Goal: Task Accomplishment & Management: Manage account settings

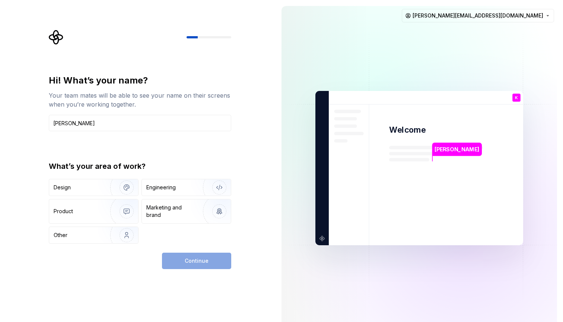
type input "[PERSON_NAME]"
type button "Design"
click at [107, 186] on img "button" at bounding box center [122, 187] width 48 height 50
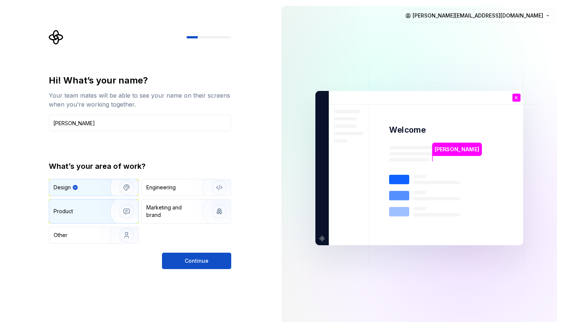
click at [125, 213] on img "button" at bounding box center [122, 211] width 48 height 50
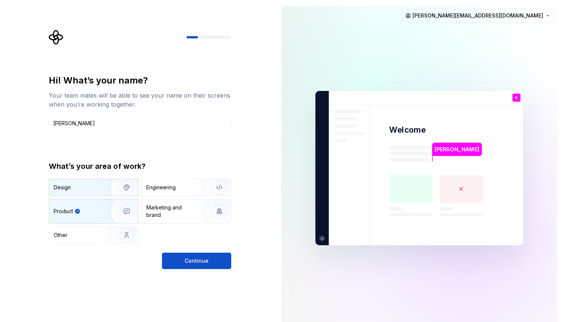
click at [105, 183] on img "button" at bounding box center [122, 187] width 48 height 50
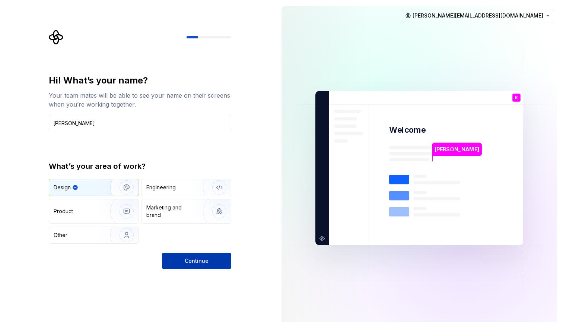
click at [187, 261] on span "Continue" at bounding box center [197, 260] width 24 height 7
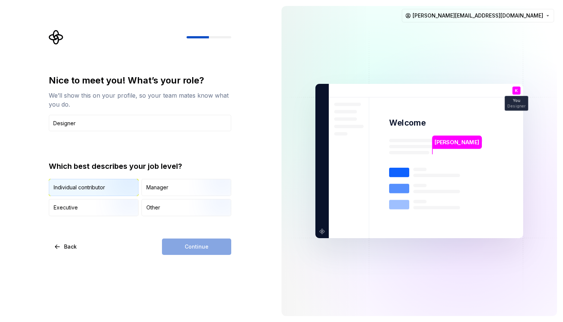
type input "Designer"
click at [114, 189] on img "button" at bounding box center [120, 197] width 48 height 50
click at [209, 247] on button "Continue" at bounding box center [196, 246] width 69 height 16
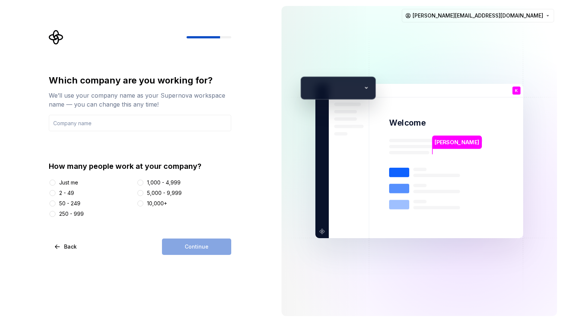
click at [70, 191] on div "2 - 49" at bounding box center [66, 192] width 15 height 7
click at [55, 191] on button "2 - 49" at bounding box center [52, 193] width 6 height 6
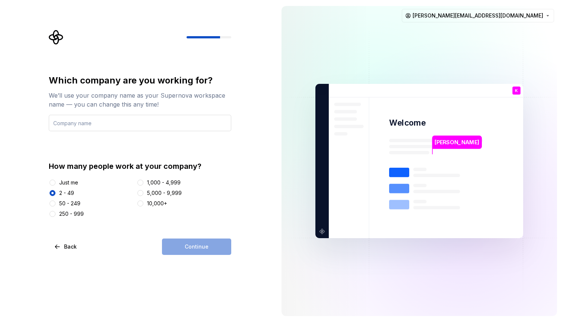
click at [93, 128] on input "text" at bounding box center [140, 123] width 182 height 16
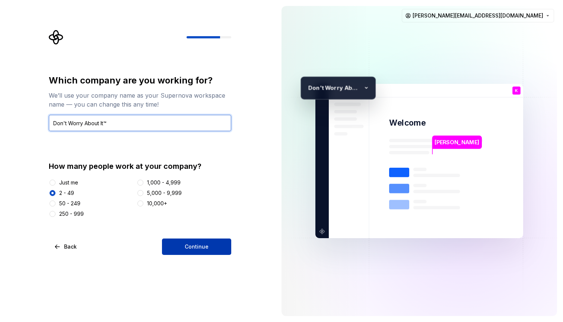
type input "Don't Worry About It™"
click at [211, 250] on button "Continue" at bounding box center [196, 246] width 69 height 16
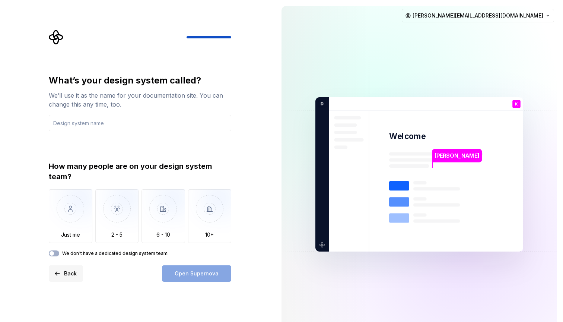
click at [71, 275] on span "Back" at bounding box center [70, 272] width 13 height 7
click at [64, 274] on span "Back" at bounding box center [70, 272] width 13 height 7
click at [62, 277] on button "Back" at bounding box center [66, 273] width 34 height 16
click at [65, 278] on button "Back" at bounding box center [66, 273] width 34 height 16
click at [64, 274] on button "Back" at bounding box center [66, 273] width 34 height 16
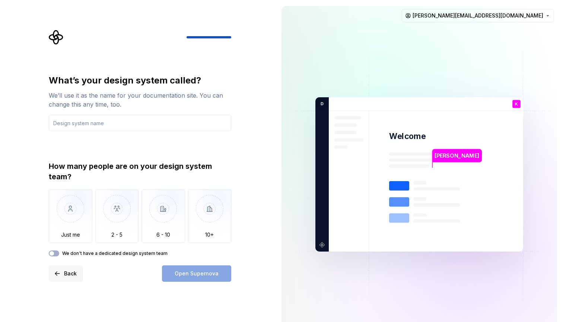
click at [65, 276] on span "Back" at bounding box center [70, 272] width 13 height 7
click at [103, 122] on input "text" at bounding box center [140, 123] width 182 height 16
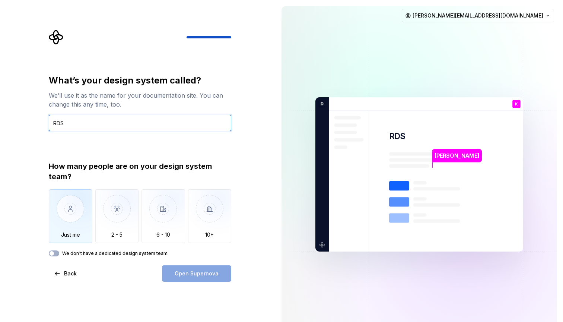
type input "RDS"
click at [70, 214] on img "button" at bounding box center [71, 214] width 44 height 50
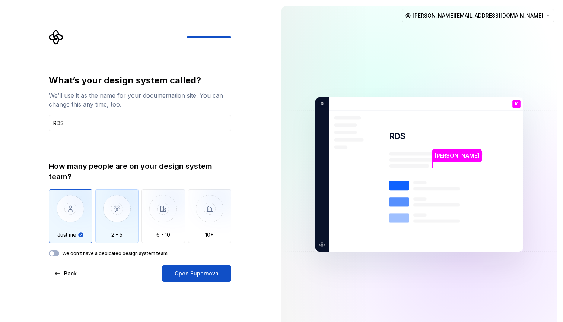
click at [124, 223] on img "button" at bounding box center [117, 214] width 44 height 50
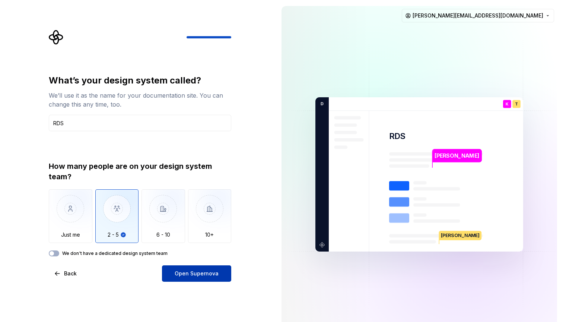
click at [194, 275] on span "Open Supernova" at bounding box center [197, 272] width 44 height 7
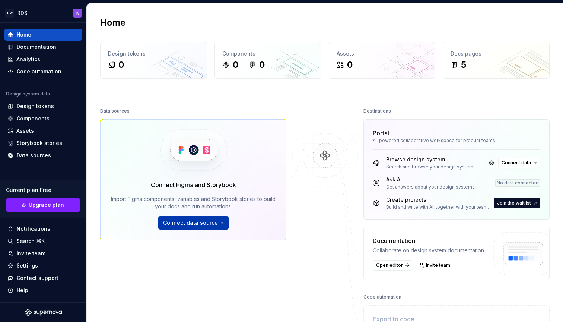
click at [194, 218] on button "Connect data source" at bounding box center [193, 222] width 70 height 13
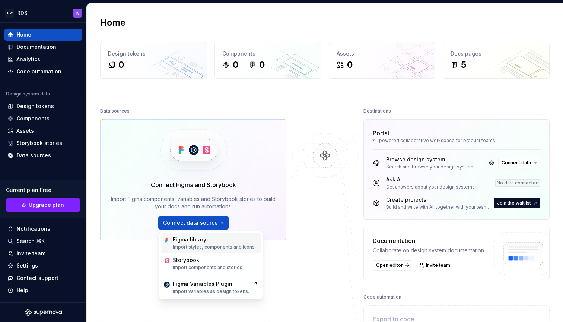
click at [195, 244] on p "Import styles, components and icons." at bounding box center [214, 247] width 83 height 6
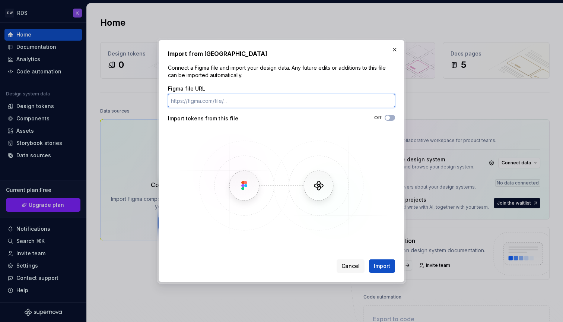
paste input "https://www.figma.com/design/mCOCRfOwADfR3UHBSHfDgS/Light---Dark-Mode--3.0-Sema…"
type input "https://www.figma.com/design/mCOCRfOwADfR3UHBSHfDgS/Light---Dark-Mode--3.0-Sema…"
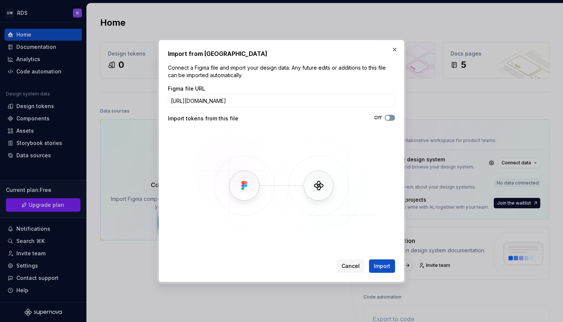
click at [390, 118] on icon "button" at bounding box center [387, 117] width 6 height 4
click at [388, 269] on span "Import" at bounding box center [382, 265] width 16 height 7
click at [382, 270] on div "Cancel Import" at bounding box center [365, 265] width 58 height 13
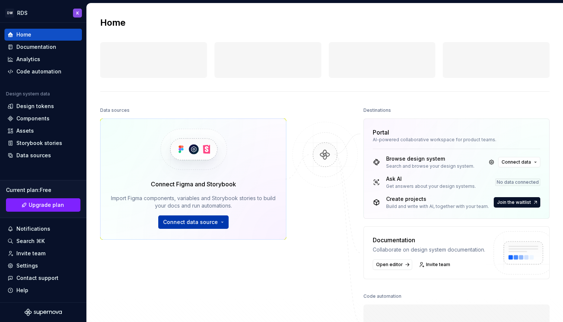
click at [210, 222] on span "Connect data source" at bounding box center [190, 221] width 55 height 7
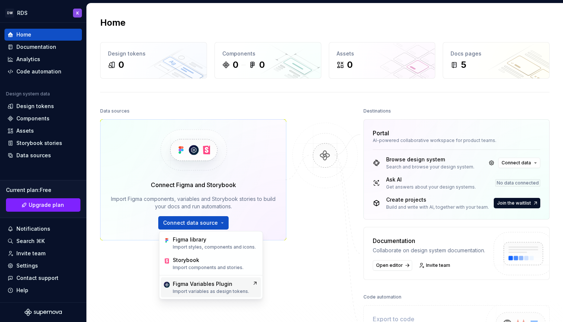
click at [210, 290] on p "Import variables as design tokens." at bounding box center [211, 291] width 76 height 6
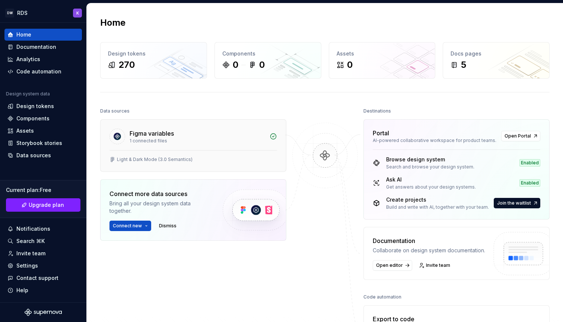
click at [207, 159] on div "Light & Dark Mode (3.0 Semantics)" at bounding box center [192, 159] width 167 height 6
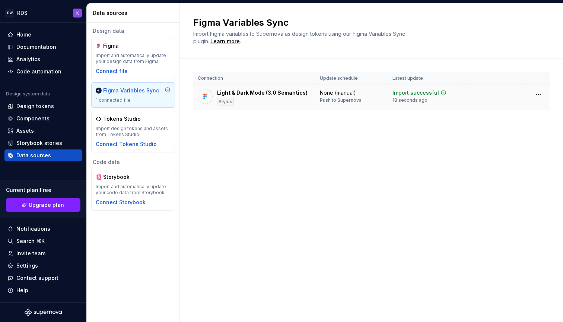
click at [469, 96] on td at bounding box center [495, 97] width 63 height 26
click at [222, 93] on div "Light & Dark Mode (3.0 Semantics)" at bounding box center [262, 92] width 90 height 7
click at [236, 89] on div "Light & Dark Mode (3.0 Semantics)" at bounding box center [262, 92] width 90 height 7
click at [272, 129] on div "Connection Update schedule Latest update Light & Dark Mode (3.0 Semantics) Styl…" at bounding box center [371, 98] width 356 height 79
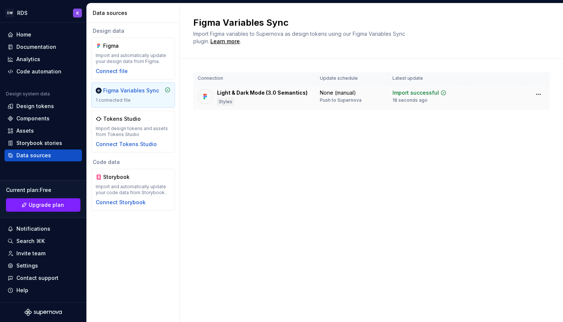
click at [234, 95] on div "Light & Dark Mode (3.0 Semantics)" at bounding box center [262, 92] width 90 height 7
click at [225, 103] on div "Styles" at bounding box center [225, 101] width 17 height 7
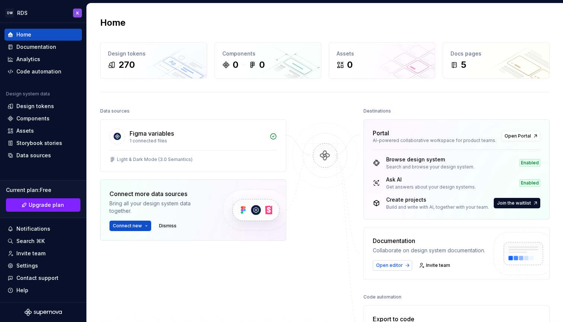
click at [387, 266] on span "Open editor" at bounding box center [389, 265] width 27 height 6
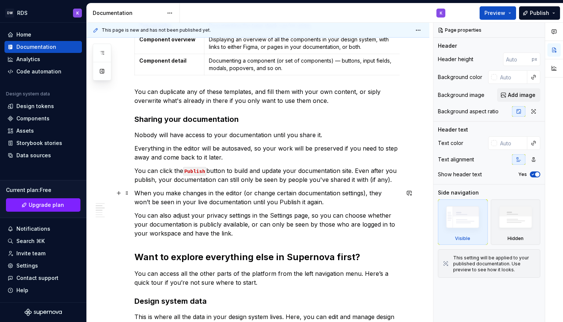
scroll to position [288, 0]
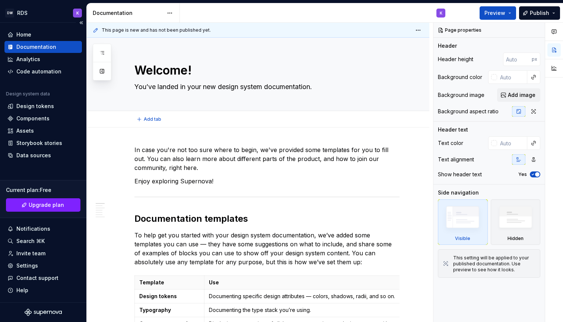
type textarea "*"
click at [31, 106] on div "Design tokens" at bounding box center [35, 105] width 38 height 7
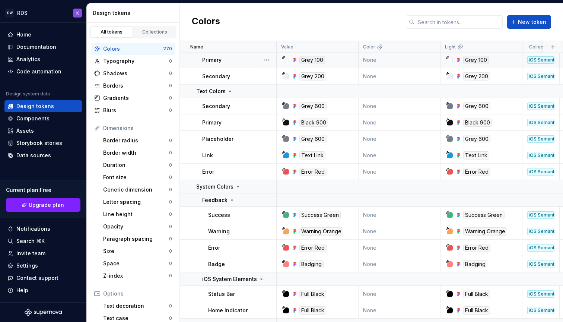
scroll to position [373, 0]
click at [114, 128] on div "Dimensions" at bounding box center [137, 127] width 69 height 7
click at [122, 59] on div "Typography" at bounding box center [136, 60] width 66 height 7
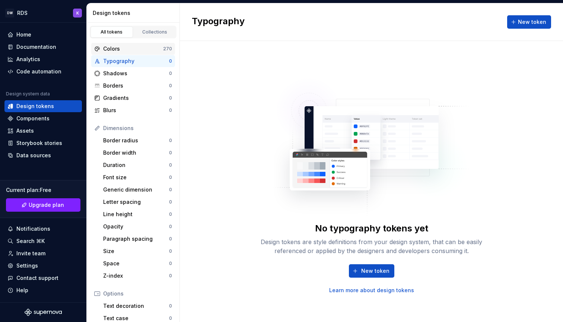
click at [122, 49] on div "Colors" at bounding box center [133, 48] width 60 height 7
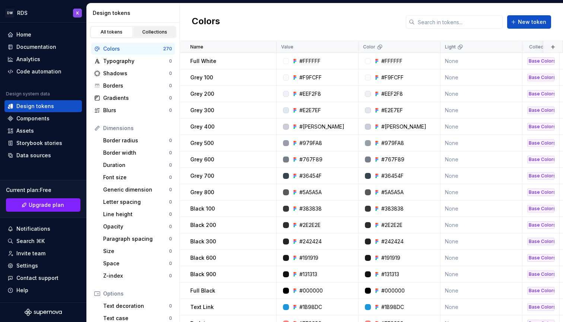
click at [148, 29] on div "Collections" at bounding box center [154, 32] width 37 height 6
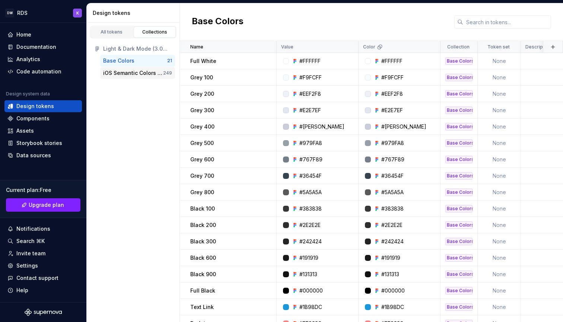
click at [134, 75] on div "iOS Semantic Colors 3.0" at bounding box center [133, 72] width 60 height 7
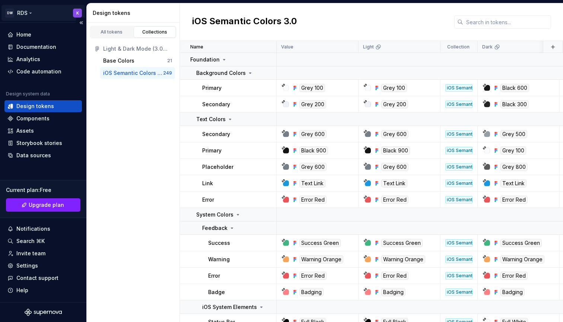
click at [20, 12] on html "DW RDS K Home Documentation Analytics Code automation Design system data Design…" at bounding box center [281, 161] width 563 height 322
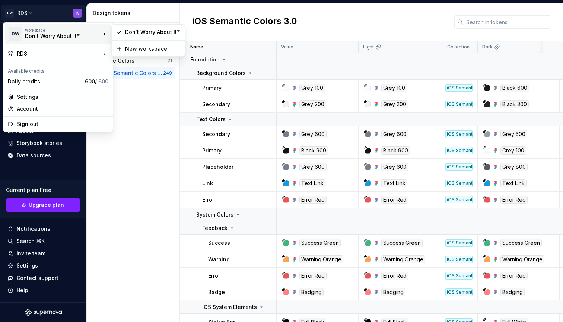
click at [58, 36] on div "Don't Worry About It™" at bounding box center [56, 35] width 63 height 7
click at [156, 33] on div "Don't Worry About It™" at bounding box center [152, 31] width 55 height 7
click at [80, 12] on html "DW RDS K Home Documentation Analytics Code automation Design system data Design…" at bounding box center [281, 161] width 563 height 322
click at [40, 95] on div "Settings" at bounding box center [63, 96] width 92 height 7
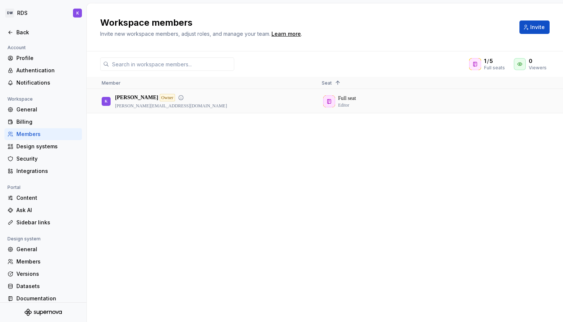
click at [152, 103] on p "[PERSON_NAME][EMAIL_ADDRESS][DOMAIN_NAME]" at bounding box center [171, 106] width 112 height 6
click at [263, 96] on div "K Keith Owner keith@rayatheapp.com" at bounding box center [206, 101] width 208 height 23
click at [122, 96] on p "[PERSON_NAME]" at bounding box center [136, 97] width 43 height 7
click at [135, 114] on div "K Keith Owner keith@rayatheapp.com Full seat Editor" at bounding box center [325, 205] width 476 height 232
click at [30, 109] on div "General" at bounding box center [47, 109] width 63 height 7
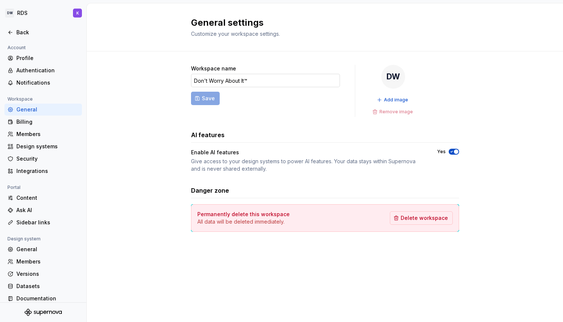
click at [259, 79] on input "Don't Worry About It™" at bounding box center [265, 80] width 149 height 13
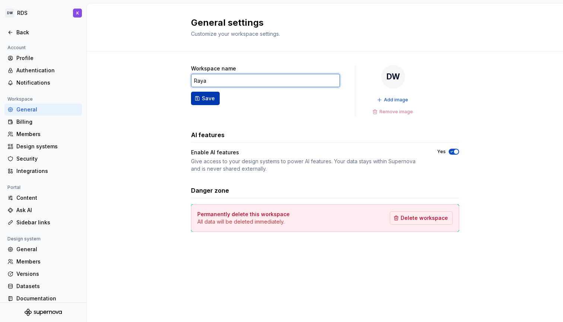
type input "Raya"
click at [206, 93] on button "Save" at bounding box center [205, 98] width 29 height 13
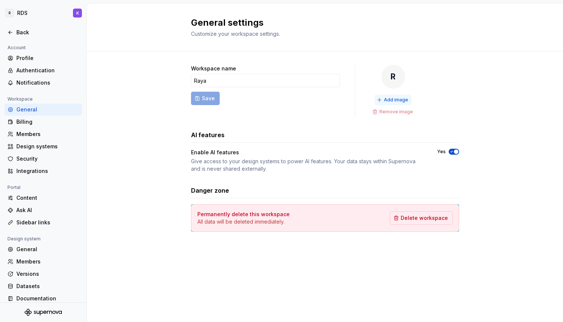
click at [400, 98] on span "Add image" at bounding box center [396, 100] width 24 height 6
click at [457, 153] on span "button" at bounding box center [456, 151] width 4 height 4
click at [25, 136] on div "Members" at bounding box center [47, 133] width 63 height 7
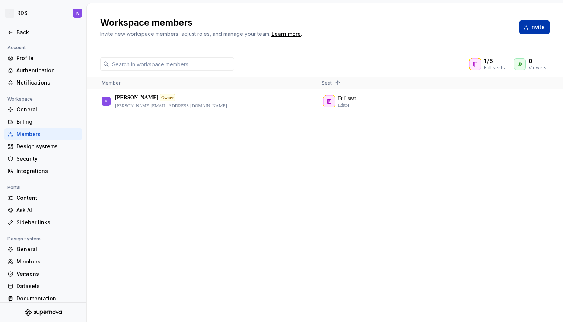
click at [534, 29] on span "Invite" at bounding box center [537, 26] width 15 height 7
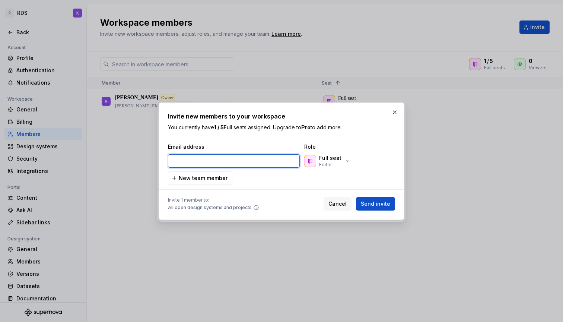
click at [249, 167] on input "email" at bounding box center [234, 160] width 132 height 13
paste input "[PERSON_NAME][EMAIL_ADDRESS][DOMAIN_NAME]"
type input "[PERSON_NAME][EMAIL_ADDRESS][DOMAIN_NAME]"
click at [384, 204] on span "Send invite" at bounding box center [375, 203] width 29 height 7
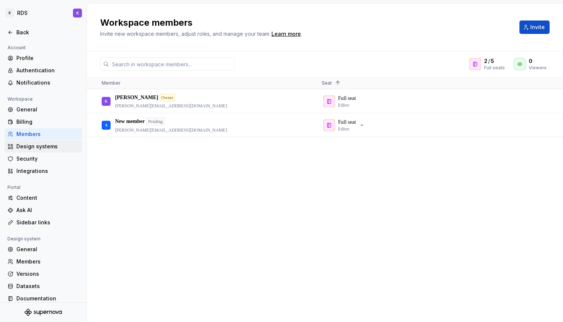
click at [45, 150] on div "Design systems" at bounding box center [47, 146] width 63 height 7
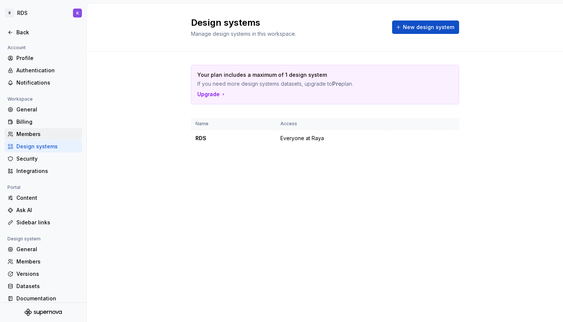
click at [31, 134] on div "Members" at bounding box center [47, 133] width 63 height 7
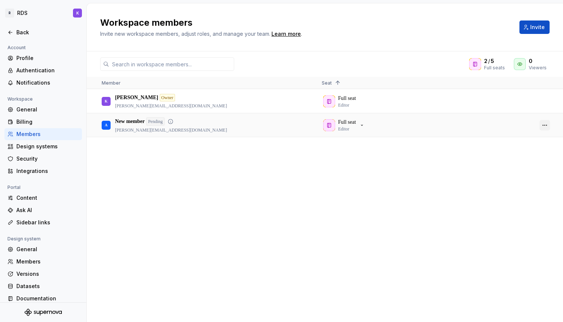
click at [546, 125] on button "button" at bounding box center [544, 125] width 10 height 10
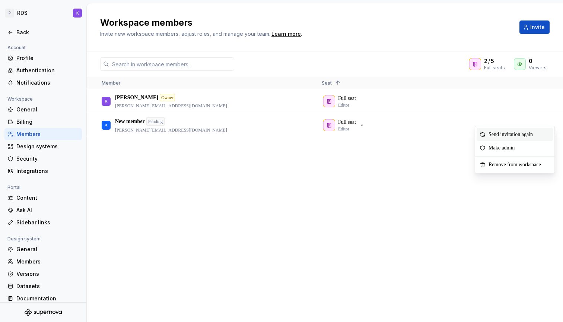
click at [539, 135] on span "Send invitation again" at bounding box center [511, 134] width 53 height 13
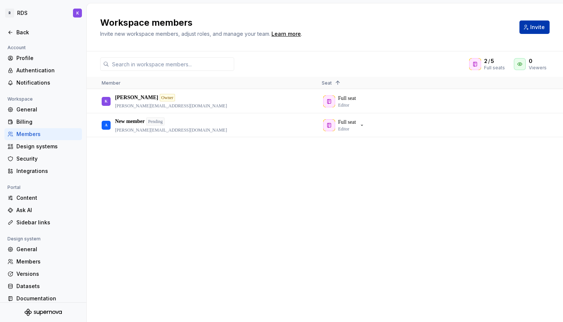
click at [538, 31] on button "Invite" at bounding box center [534, 26] width 30 height 13
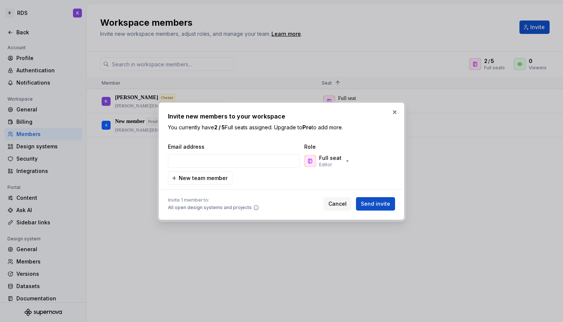
click at [367, 162] on div "Full seat Editor" at bounding box center [340, 160] width 74 height 15
click at [340, 203] on span "Cancel" at bounding box center [337, 203] width 18 height 7
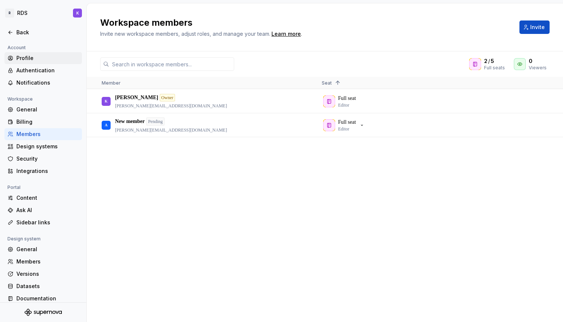
click at [33, 62] on div "Profile" at bounding box center [42, 58] width 77 height 12
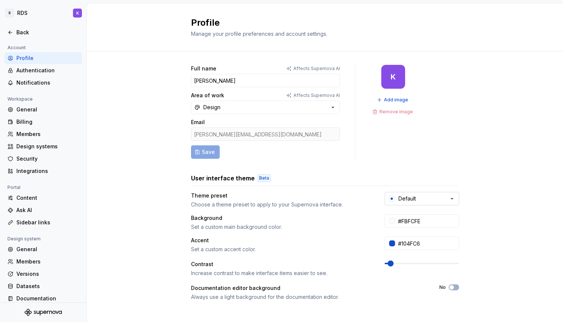
click at [424, 201] on button "Default" at bounding box center [421, 198] width 74 height 13
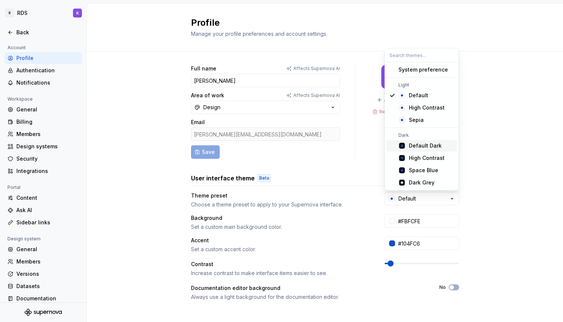
click at [431, 145] on div "Default Dark" at bounding box center [425, 145] width 33 height 7
type input "#101010"
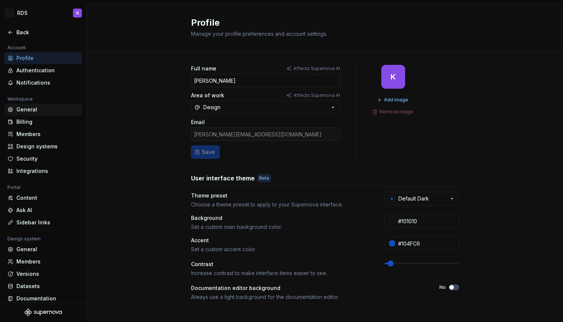
click at [31, 109] on div "General" at bounding box center [47, 109] width 63 height 7
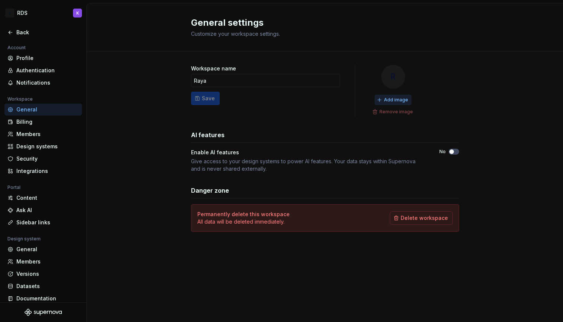
click at [392, 99] on span "Add image" at bounding box center [396, 100] width 24 height 6
click at [389, 100] on span "Add image" at bounding box center [396, 100] width 24 height 6
click at [395, 99] on span "Change image" at bounding box center [396, 100] width 32 height 6
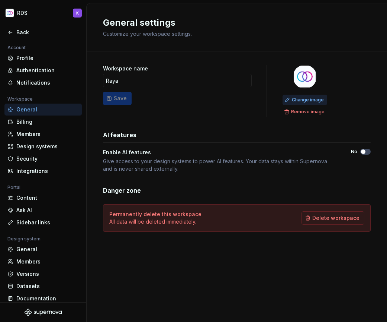
click at [307, 97] on button "Change image" at bounding box center [305, 100] width 45 height 10
click at [25, 120] on div "Billing" at bounding box center [47, 121] width 63 height 7
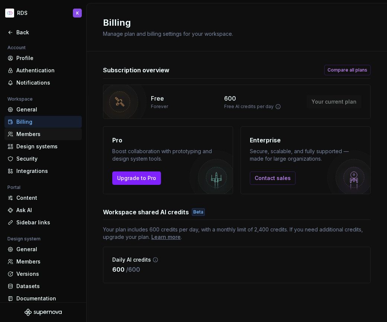
click at [33, 137] on div "Members" at bounding box center [47, 133] width 63 height 7
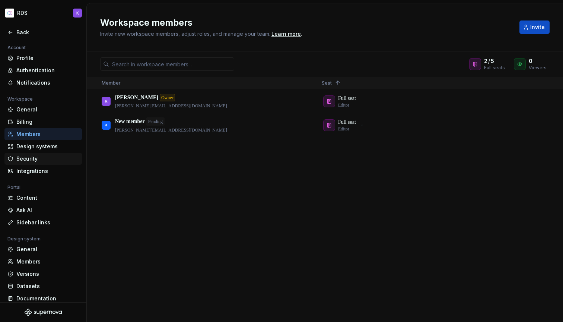
click at [36, 157] on div "Security" at bounding box center [47, 158] width 63 height 7
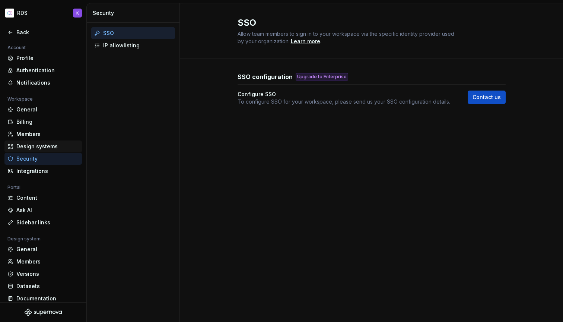
click at [44, 147] on div "Design systems" at bounding box center [47, 146] width 63 height 7
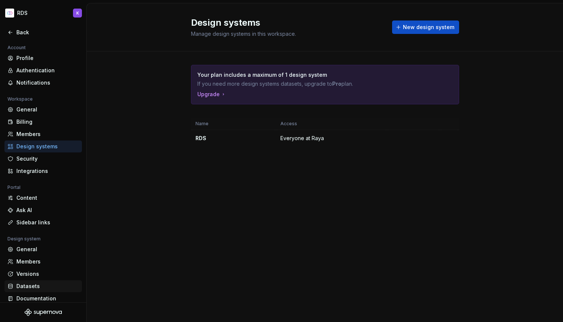
click at [28, 282] on div "Datasets" at bounding box center [47, 285] width 63 height 7
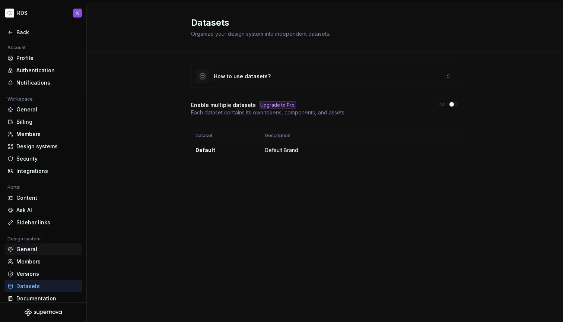
click at [27, 252] on div "General" at bounding box center [47, 248] width 63 height 7
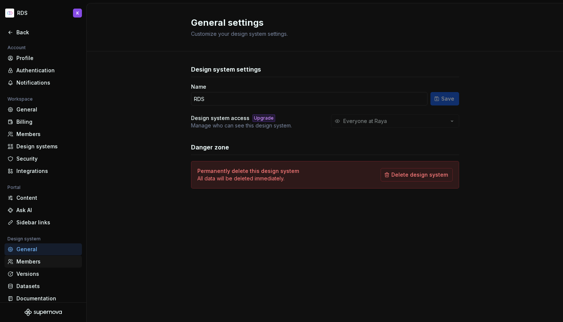
click at [32, 262] on div "Members" at bounding box center [47, 261] width 63 height 7
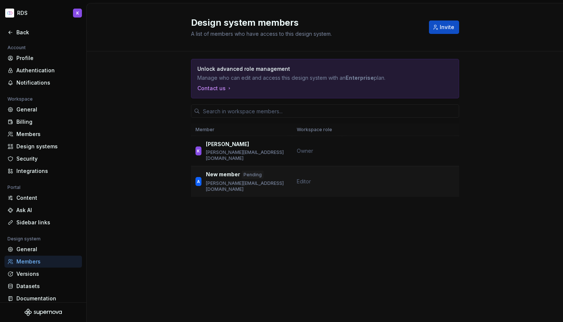
click at [275, 175] on div "A New member Pending [PERSON_NAME][EMAIL_ADDRESS][DOMAIN_NAME]" at bounding box center [241, 181] width 92 height 22
click at [305, 178] on span "Editor" at bounding box center [304, 181] width 14 height 6
click at [24, 13] on html "RDS K Back Account Profile Authentication Notifications Workspace General Billi…" at bounding box center [281, 161] width 563 height 322
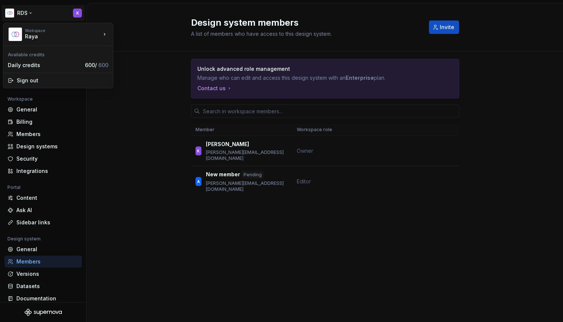
click at [145, 122] on html "RDS K Back Account Profile Authentication Notifications Workspace General Billi…" at bounding box center [281, 161] width 563 height 322
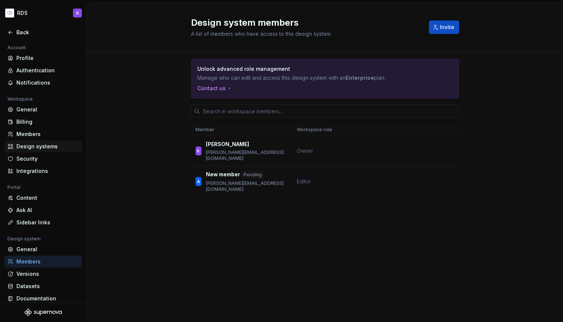
click at [42, 146] on div "Design systems" at bounding box center [47, 146] width 63 height 7
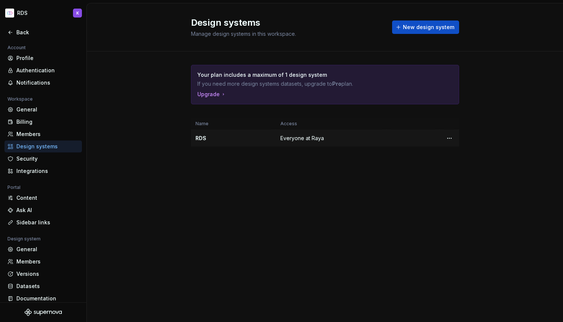
click at [213, 136] on div "RDS" at bounding box center [233, 137] width 76 height 7
click at [387, 140] on html "RDS K Back Account Profile Authentication Notifications Workspace General Billi…" at bounding box center [281, 161] width 563 height 322
click at [362, 187] on html "RDS K Back Account Profile Authentication Notifications Workspace General Billi…" at bounding box center [281, 161] width 563 height 322
click at [31, 141] on div "Design systems" at bounding box center [42, 146] width 77 height 12
click at [32, 143] on div "Design systems" at bounding box center [47, 146] width 63 height 7
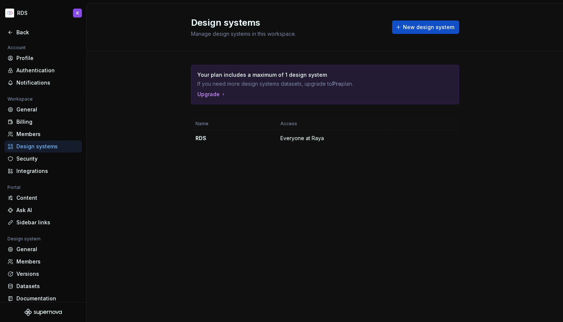
click at [40, 147] on div "Design systems" at bounding box center [47, 146] width 63 height 7
click at [247, 138] on div "RDS" at bounding box center [233, 137] width 76 height 7
click at [387, 138] on html "RDS K Back Account Profile Authentication Notifications Workspace General Billi…" at bounding box center [281, 161] width 563 height 322
click at [387, 176] on html "RDS K Back Account Profile Authentication Notifications Workspace General Billi…" at bounding box center [281, 161] width 563 height 322
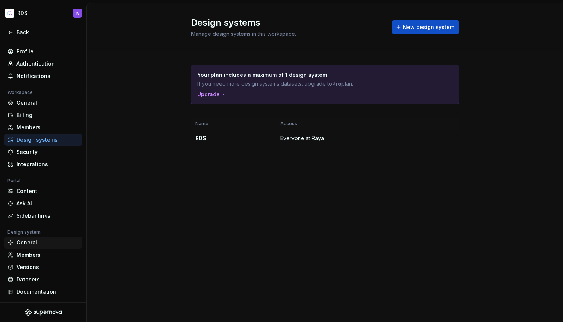
scroll to position [7, 0]
click at [26, 244] on div "General" at bounding box center [47, 242] width 63 height 7
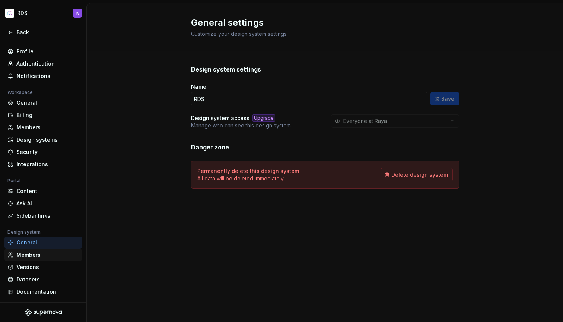
click at [26, 255] on div "Members" at bounding box center [47, 254] width 63 height 7
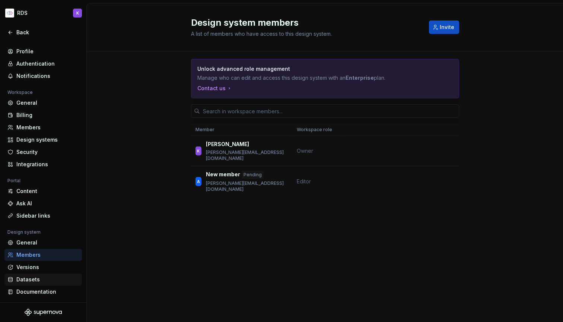
click at [28, 281] on div "Datasets" at bounding box center [47, 278] width 63 height 7
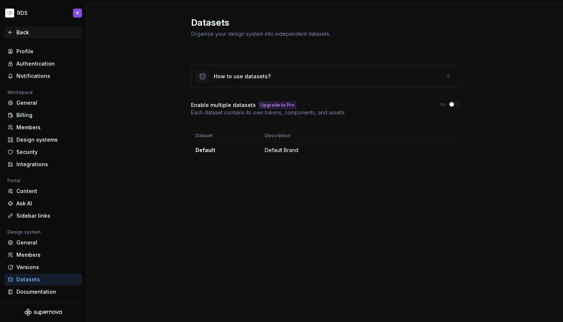
click at [18, 36] on div "Back" at bounding box center [42, 32] width 77 height 12
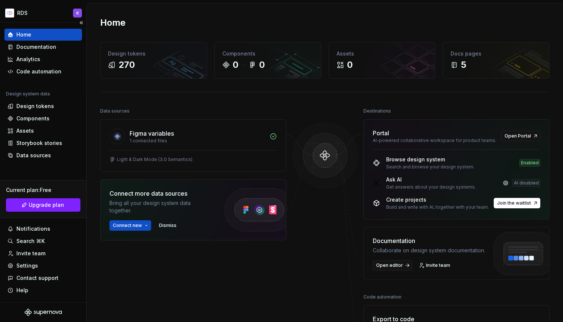
click at [25, 38] on div "Home" at bounding box center [42, 35] width 77 height 12
click at [35, 50] on div "Documentation" at bounding box center [36, 46] width 40 height 7
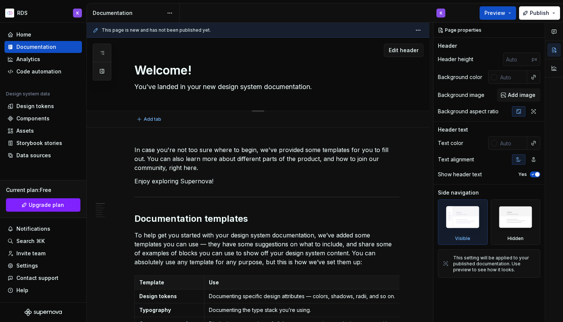
click at [189, 60] on div "Welcome! You’ve landed in your new design system documentation." at bounding box center [266, 74] width 265 height 73
click at [198, 84] on textarea "You’ve landed in your new design system documentation." at bounding box center [265, 87] width 265 height 12
click at [387, 219] on img at bounding box center [515, 218] width 43 height 33
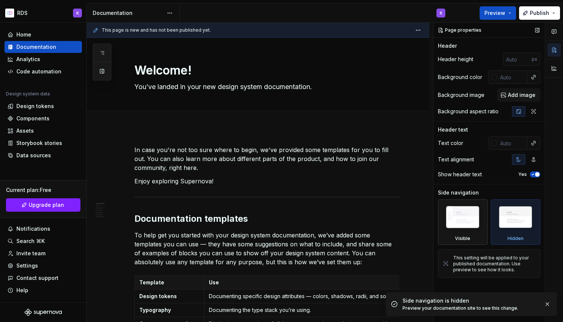
click at [387, 221] on div "Visible" at bounding box center [463, 221] width 50 height 45
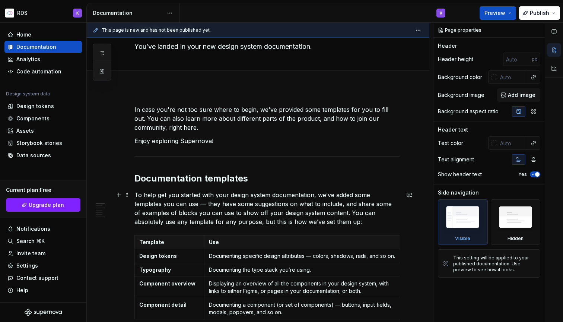
scroll to position [22, 0]
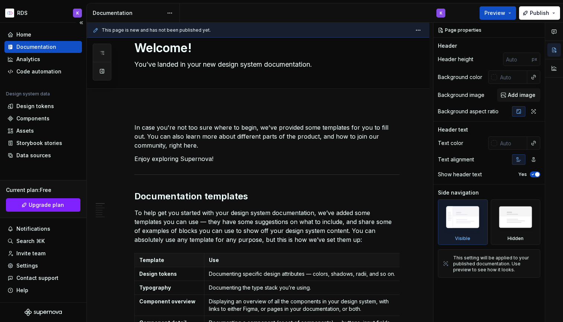
type textarea "*"
click at [35, 64] on div "Analytics" at bounding box center [42, 59] width 77 height 12
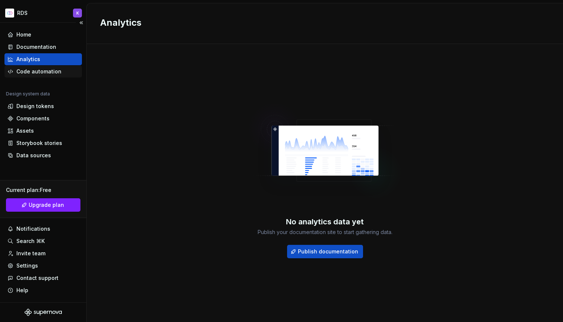
click at [35, 68] on div "Code automation" at bounding box center [38, 71] width 45 height 7
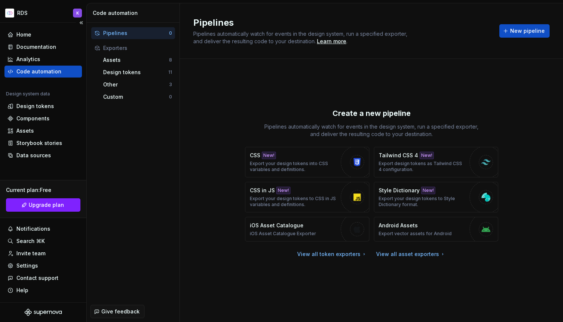
click at [35, 90] on div "Home Documentation Analytics Code automation Design system data Design tokens C…" at bounding box center [42, 95] width 77 height 132
click at [35, 107] on div "Design tokens" at bounding box center [35, 105] width 38 height 7
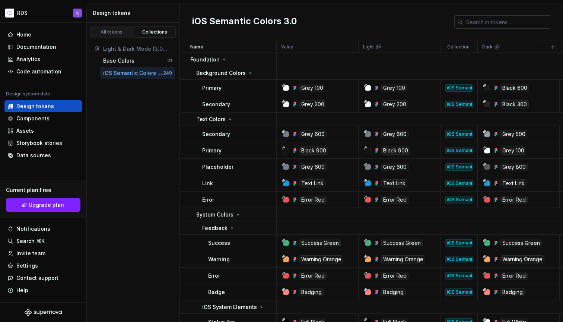
click at [387, 25] on input "text" at bounding box center [507, 21] width 88 height 13
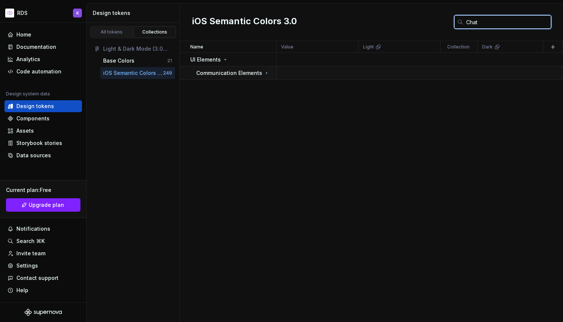
type input "Chat"
click at [263, 70] on icon at bounding box center [266, 73] width 6 height 6
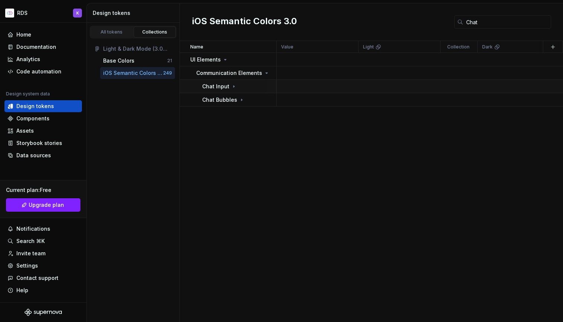
click at [234, 84] on icon at bounding box center [234, 86] width 6 height 6
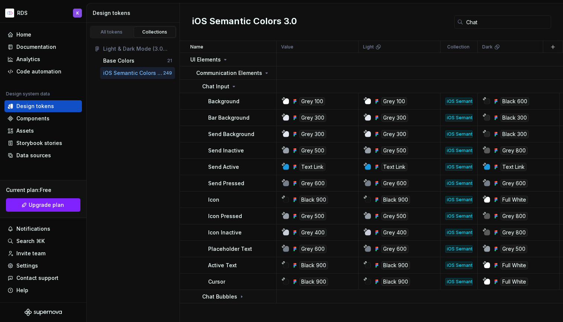
click at [118, 48] on div "Light & Dark Mode (3.0 Semantics)" at bounding box center [137, 48] width 69 height 7
click at [116, 68] on div "iOS Semantic Colors 3.0 249" at bounding box center [137, 73] width 75 height 12
click at [116, 63] on div "Base Colors" at bounding box center [118, 60] width 31 height 7
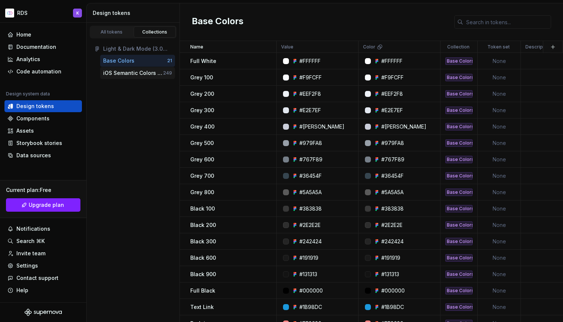
click at [119, 72] on div "iOS Semantic Colors 3.0" at bounding box center [133, 72] width 60 height 7
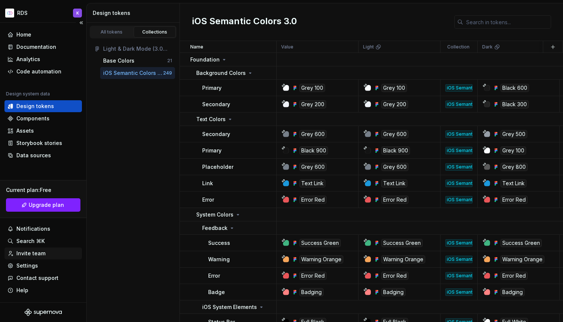
click at [41, 254] on div "Invite team" at bounding box center [30, 252] width 29 height 7
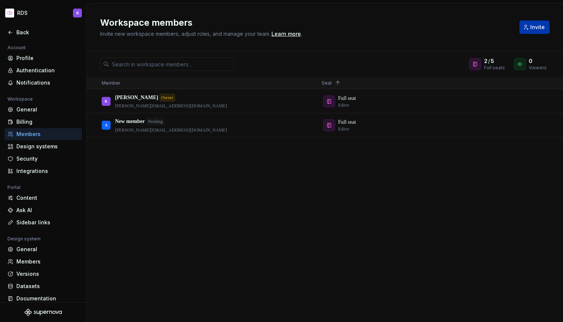
click at [387, 27] on span "Invite" at bounding box center [537, 26] width 15 height 7
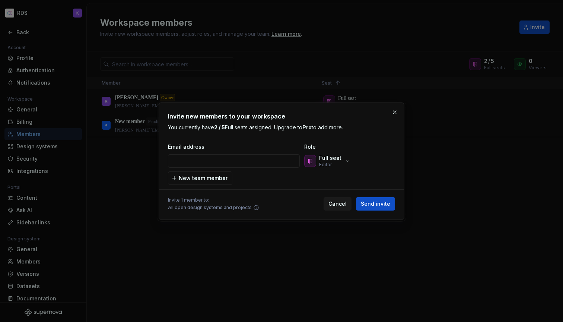
type input "[PERSON_NAME][EMAIL_ADDRESS][PERSON_NAME][DOMAIN_NAME]"
click at [384, 202] on span "Send invite" at bounding box center [375, 203] width 29 height 7
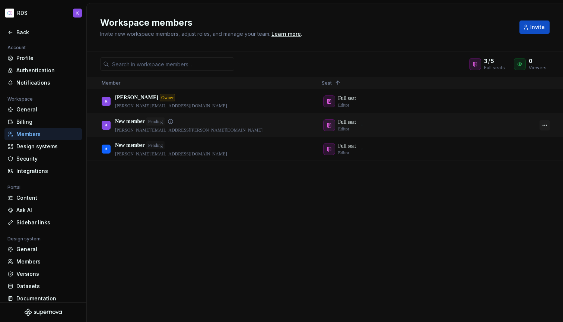
click at [387, 124] on button "button" at bounding box center [544, 125] width 10 height 10
click at [387, 223] on div "[PERSON_NAME] Owner [PERSON_NAME][EMAIL_ADDRESS][DOMAIN_NAME] Full seat Editor …" at bounding box center [325, 205] width 476 height 232
click at [26, 58] on div "Profile" at bounding box center [47, 57] width 63 height 7
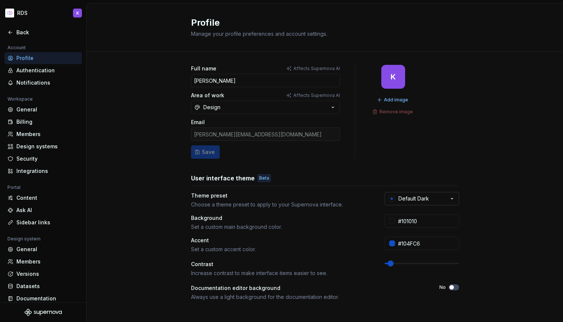
click at [387, 196] on div "Default Dark" at bounding box center [413, 198] width 31 height 7
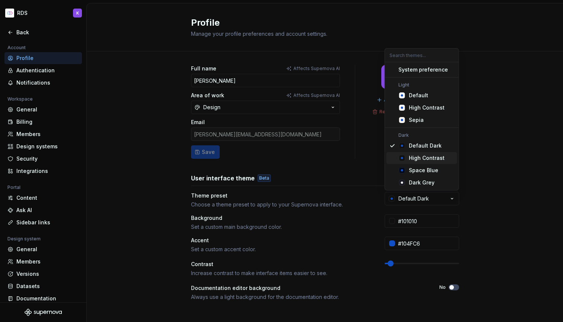
click at [387, 159] on div "High Contrast" at bounding box center [427, 157] width 36 height 7
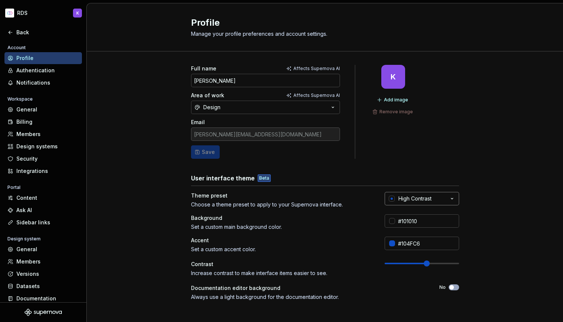
click at [387, 196] on div "High Contrast" at bounding box center [414, 198] width 33 height 7
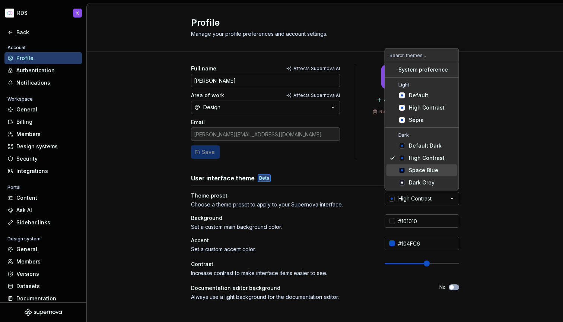
click at [387, 169] on div "Space Blue" at bounding box center [423, 169] width 29 height 7
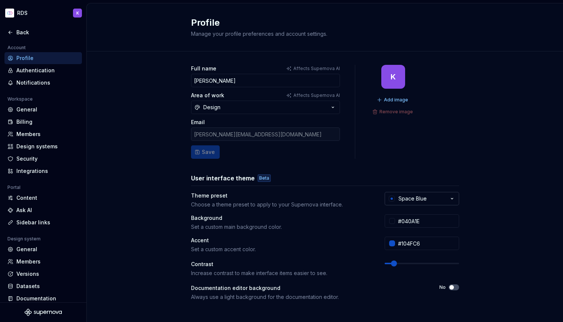
click at [387, 198] on div "Space Blue" at bounding box center [412, 198] width 28 height 7
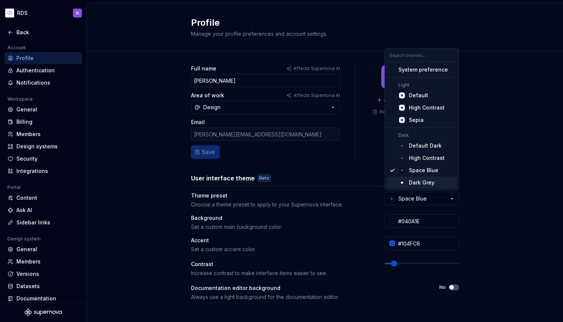
click at [387, 183] on div "Dark Grey" at bounding box center [422, 182] width 26 height 7
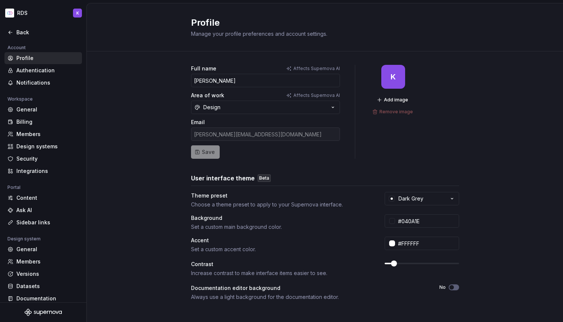
type input "#191A23"
type input "#FFFFFF"
click at [387, 199] on div "Dark Grey" at bounding box center [410, 198] width 25 height 7
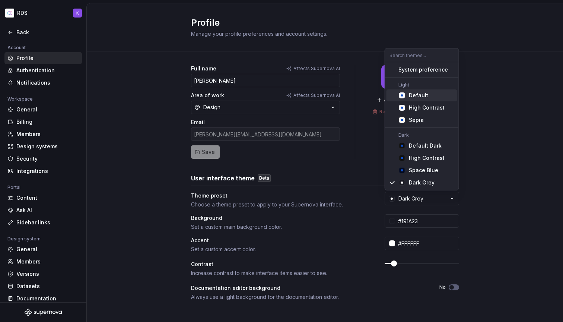
click at [387, 93] on div "Default" at bounding box center [418, 95] width 19 height 7
type input "#FBFCFE"
type input "#104FC6"
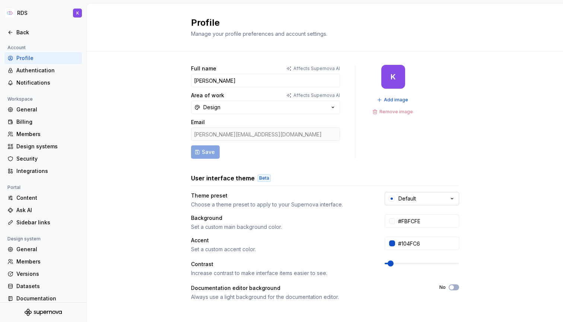
click at [387, 200] on button "Default" at bounding box center [421, 198] width 74 height 13
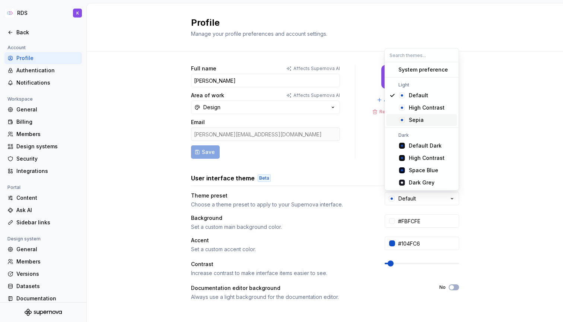
click at [387, 118] on div "Sepia" at bounding box center [416, 119] width 15 height 7
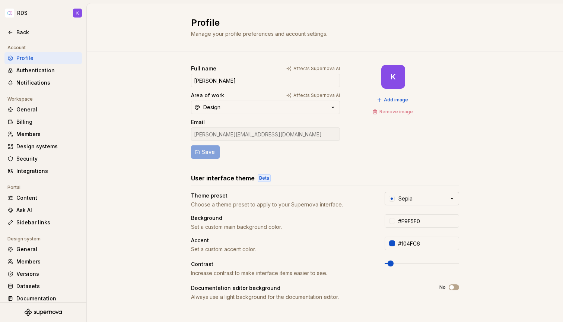
click at [387, 198] on button "Sepia" at bounding box center [421, 198] width 74 height 13
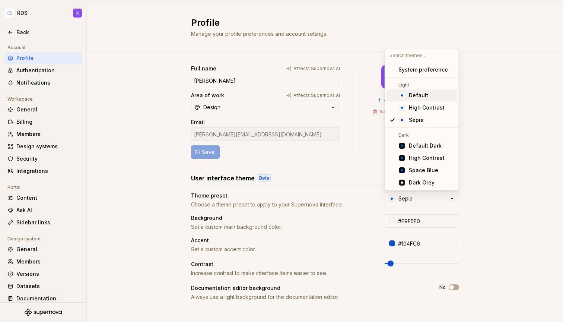
click at [387, 93] on div "Default" at bounding box center [418, 95] width 19 height 7
type input "#FBFCFE"
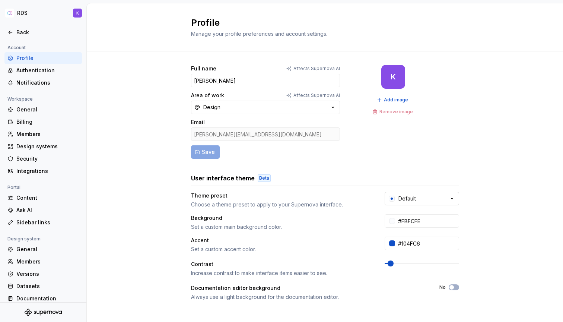
click at [387, 194] on button "Default" at bounding box center [421, 198] width 74 height 13
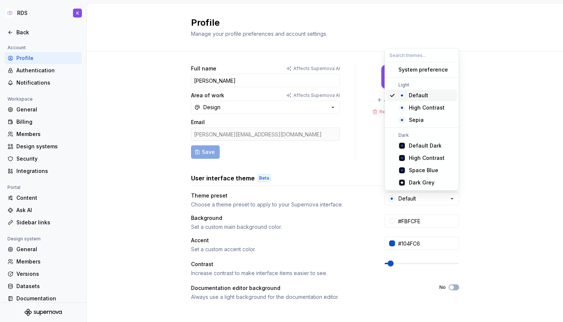
click at [387, 67] on div "System preference" at bounding box center [422, 69] width 49 height 7
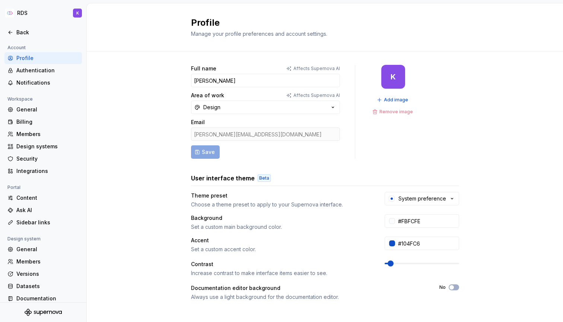
click at [387, 137] on div "Full name Affects Supernova [PERSON_NAME] Area of work Affects Supernova AI Des…" at bounding box center [325, 238] width 476 height 375
click at [159, 152] on div "Full name Affects Supernova [PERSON_NAME] Area of work Affects Supernova AI Des…" at bounding box center [325, 238] width 476 height 375
click at [313, 68] on p "Affects Supernova AI" at bounding box center [316, 68] width 47 height 6
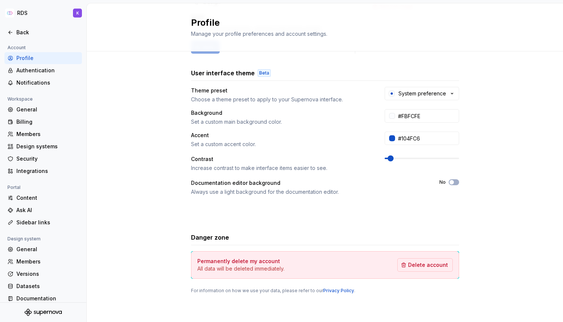
scroll to position [105, 0]
click at [30, 67] on div "Authentication" at bounding box center [47, 70] width 63 height 7
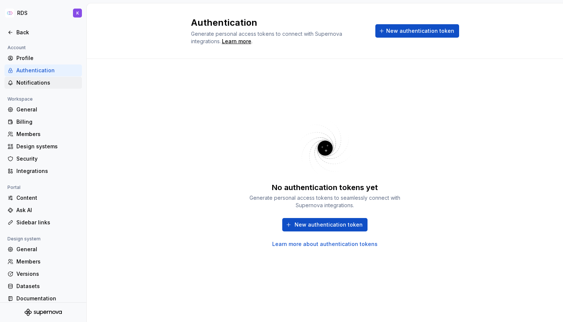
click at [50, 80] on div "Notifications" at bounding box center [47, 82] width 63 height 7
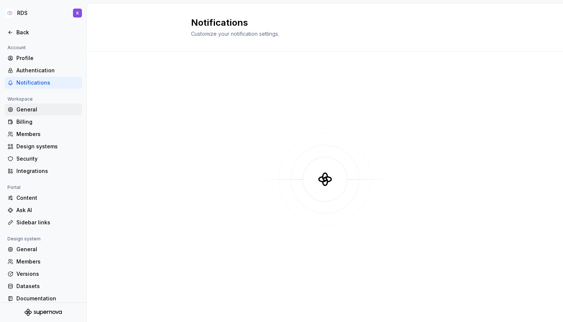
click at [36, 109] on div "General" at bounding box center [47, 109] width 63 height 7
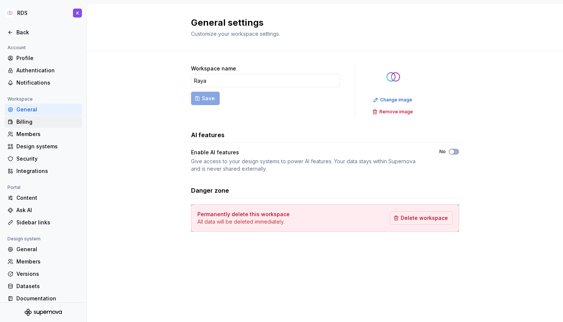
click at [36, 121] on div "Billing" at bounding box center [47, 121] width 63 height 7
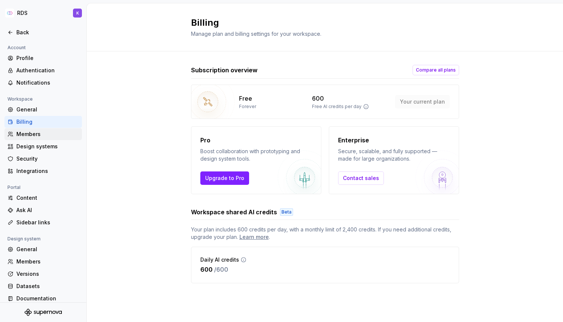
click at [34, 133] on div "Members" at bounding box center [47, 133] width 63 height 7
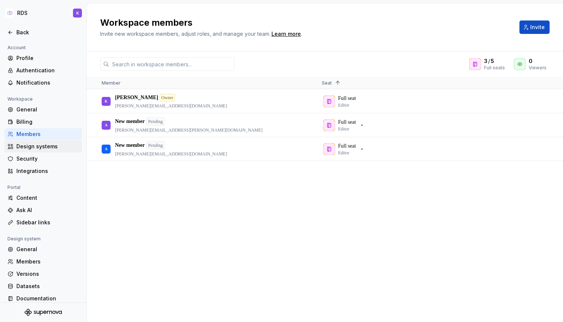
click at [34, 144] on div "Design systems" at bounding box center [47, 146] width 63 height 7
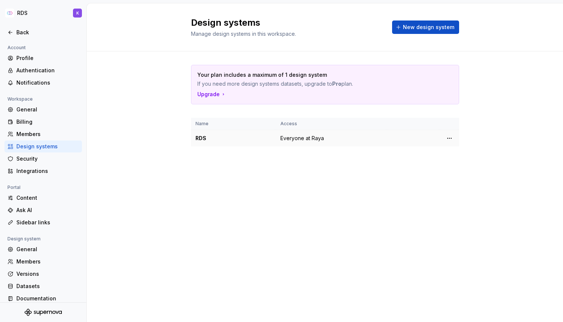
click at [218, 137] on div "RDS" at bounding box center [233, 137] width 76 height 7
click at [197, 137] on div "RDS" at bounding box center [233, 137] width 76 height 7
click at [308, 139] on span "Everyone at Raya" at bounding box center [302, 137] width 44 height 7
click at [36, 158] on div "Security" at bounding box center [47, 158] width 63 height 7
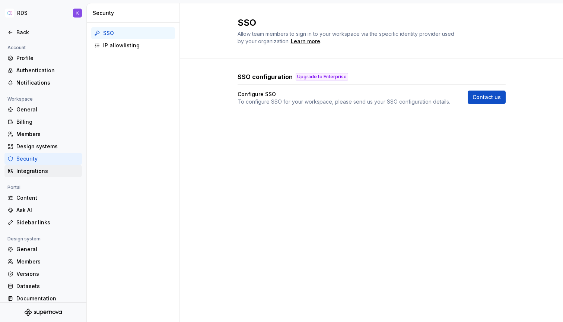
click at [37, 171] on div "Integrations" at bounding box center [47, 170] width 63 height 7
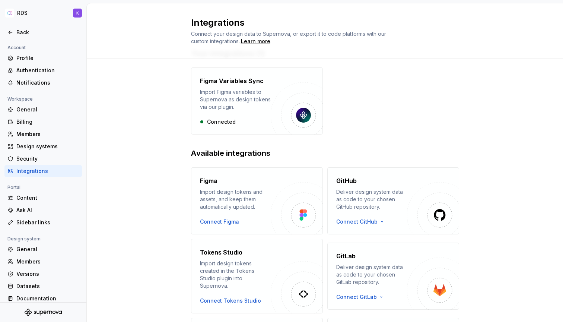
scroll to position [56, 0]
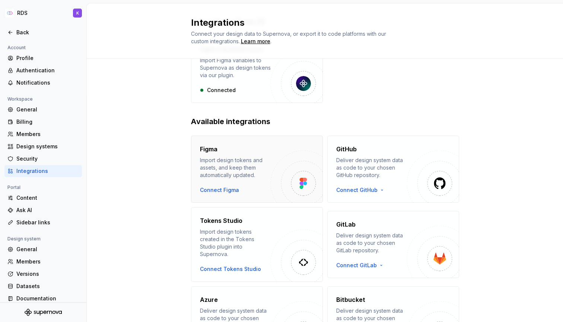
click at [223, 186] on div "Connect Figma" at bounding box center [219, 189] width 39 height 7
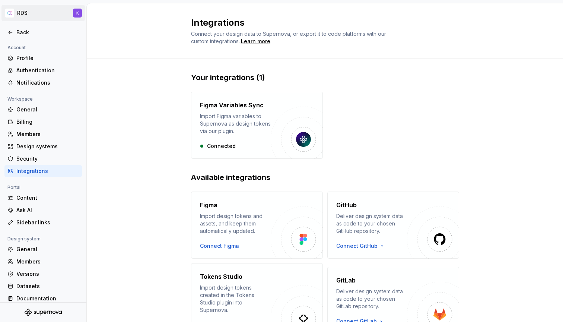
scroll to position [0, 0]
click at [38, 109] on div "General" at bounding box center [47, 109] width 63 height 7
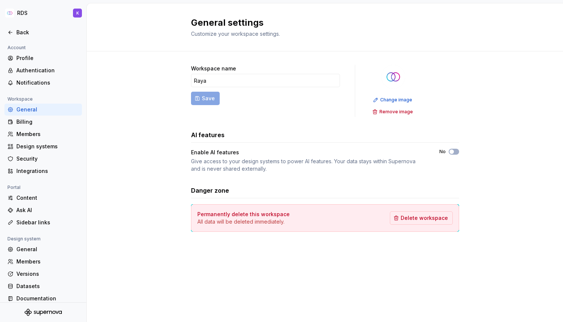
click at [21, 40] on div at bounding box center [43, 40] width 86 height 5
click at [22, 33] on div "Back" at bounding box center [47, 32] width 63 height 7
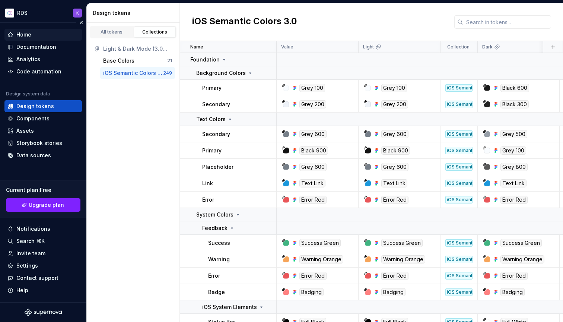
click at [26, 36] on div "Home" at bounding box center [23, 34] width 15 height 7
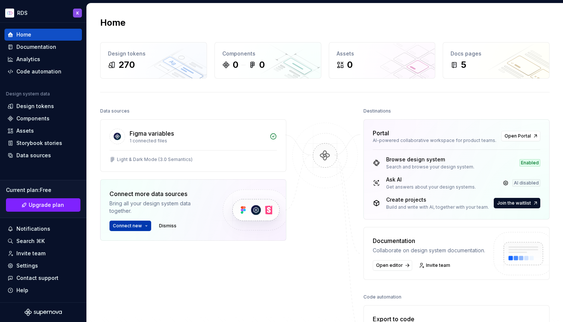
click at [137, 226] on span "Connect new" at bounding box center [127, 226] width 29 height 6
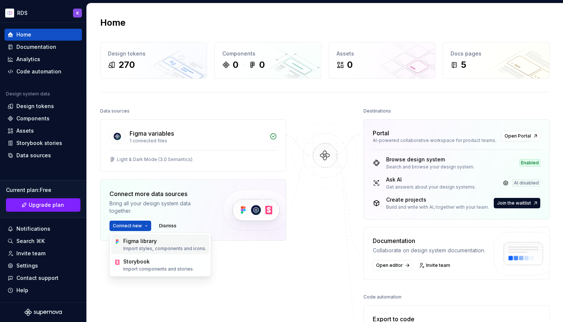
click at [141, 246] on p "Import styles, components and icons." at bounding box center [164, 248] width 83 height 6
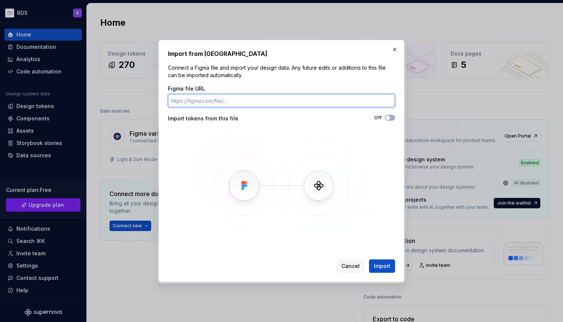
paste input "[URL][DOMAIN_NAME]"
type input "[URL][DOMAIN_NAME]"
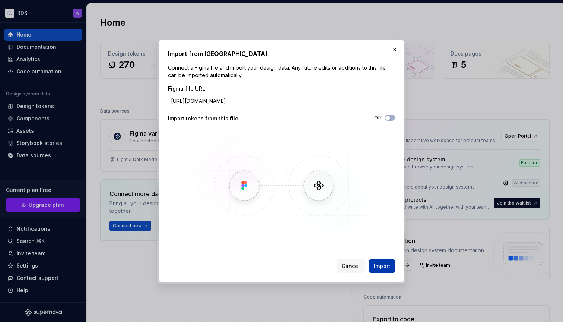
click at [381, 264] on span "Import" at bounding box center [382, 265] width 16 height 7
click at [378, 268] on div "Cancel Import" at bounding box center [365, 265] width 58 height 13
